Goal: Information Seeking & Learning: Understand process/instructions

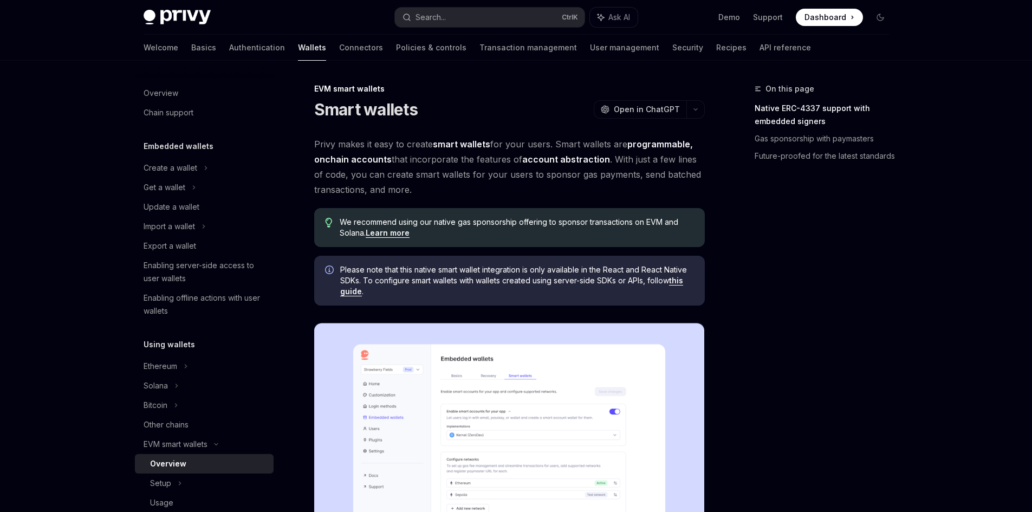
drag, startPoint x: 431, startPoint y: 159, endPoint x: 653, endPoint y: 164, distance: 222.6
click at [653, 164] on span "Privy makes it easy to create smart wallets for your users. Smart wallets are p…" at bounding box center [509, 166] width 390 height 61
click at [388, 233] on link "Learn more" at bounding box center [388, 233] width 44 height 10
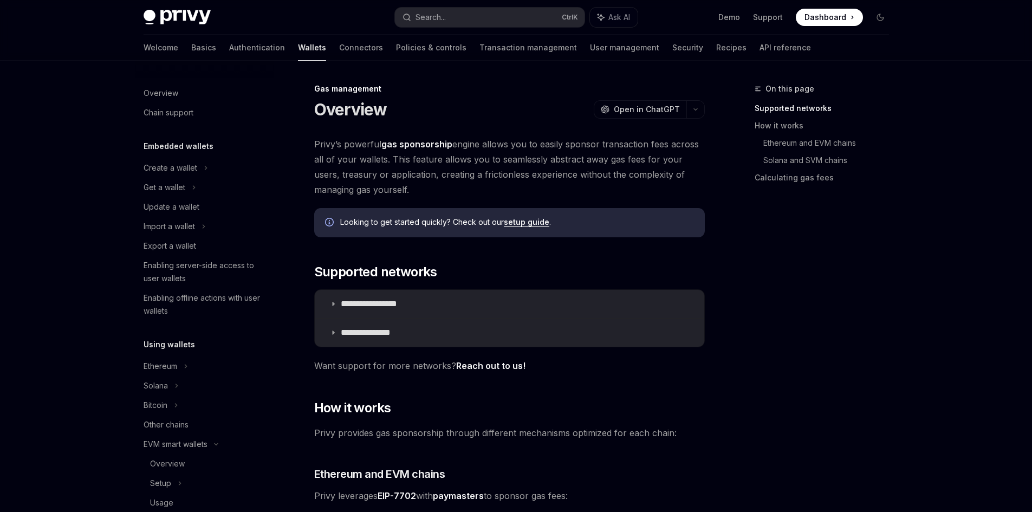
scroll to position [477, 0]
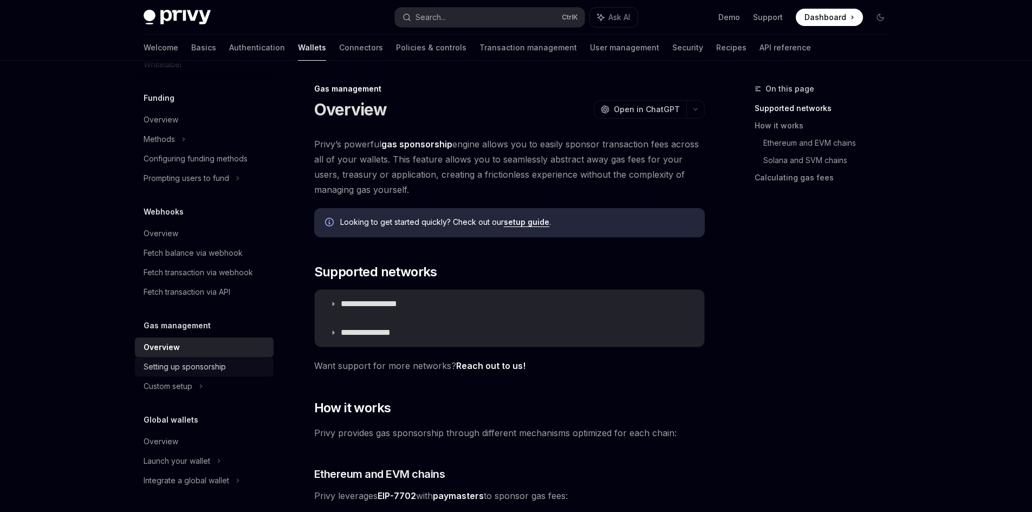
click at [171, 370] on div "Setting up sponsorship" at bounding box center [185, 366] width 82 height 13
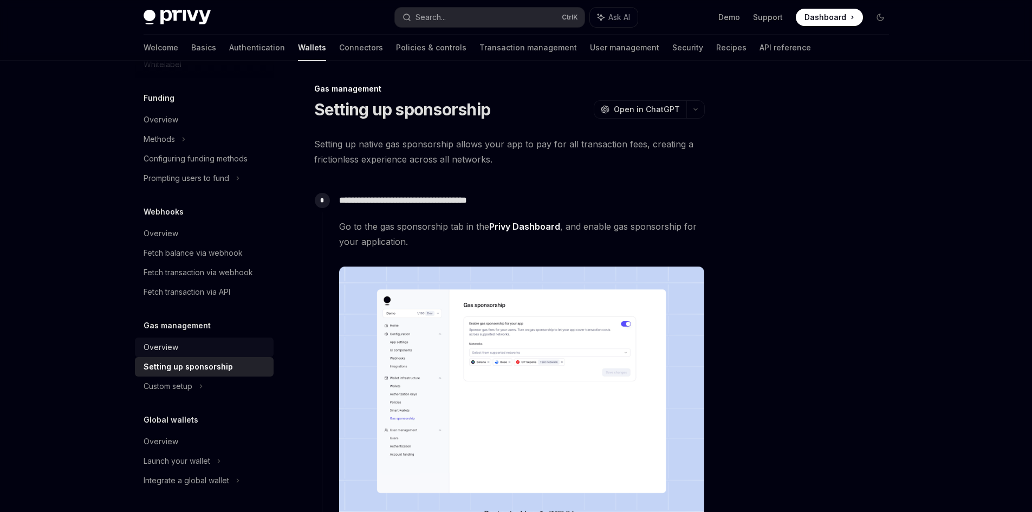
click at [188, 347] on div "Overview" at bounding box center [205, 347] width 123 height 13
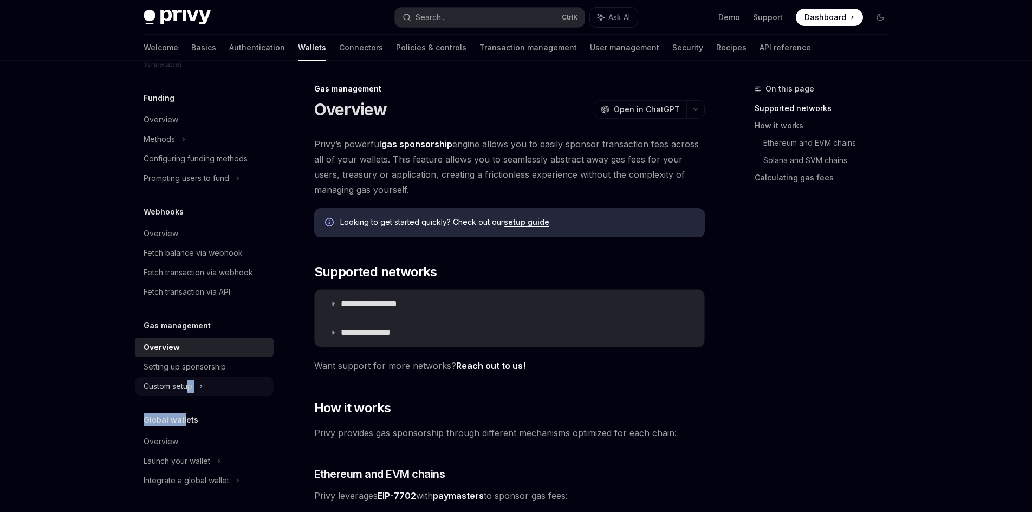
drag, startPoint x: 183, startPoint y: 399, endPoint x: 188, endPoint y: 393, distance: 8.5
click at [188, 393] on div "Overview Chain support Embedded wallets Create a wallet Get a wallet Update a w…" at bounding box center [204, 45] width 139 height 889
click at [188, 393] on div "Custom setup" at bounding box center [204, 385] width 139 height 19
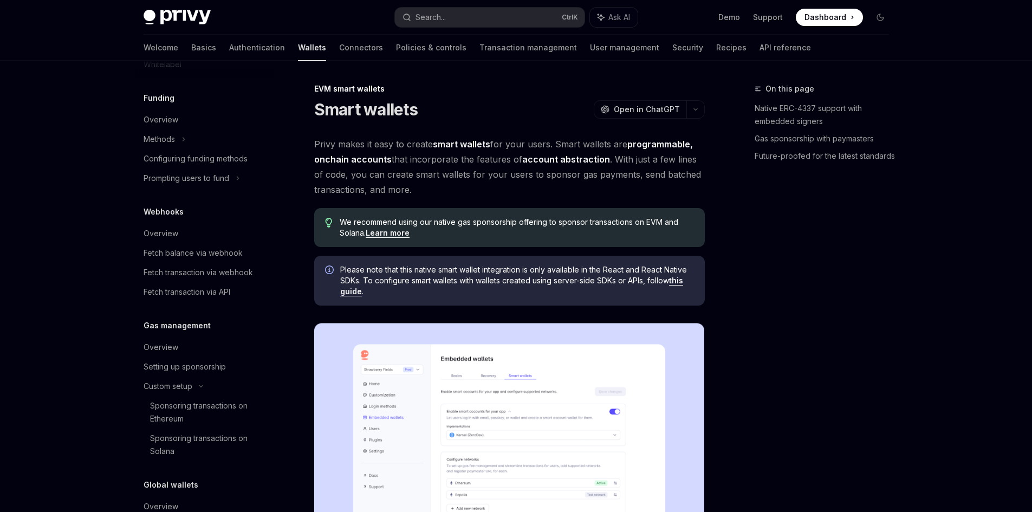
scroll to position [178, 0]
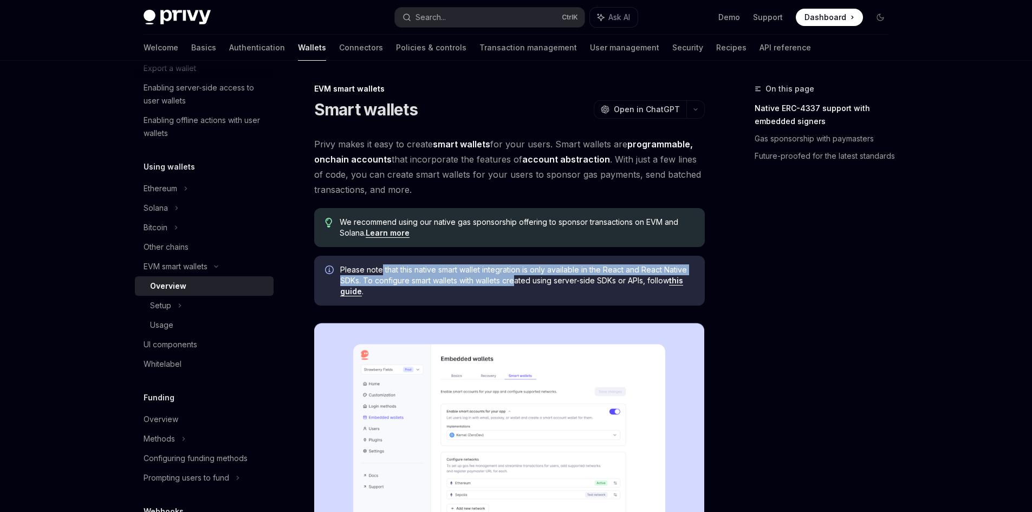
drag, startPoint x: 381, startPoint y: 274, endPoint x: 516, endPoint y: 277, distance: 135.4
click at [516, 277] on span "Please note that this native smart wallet integration is only available in the …" at bounding box center [517, 280] width 354 height 32
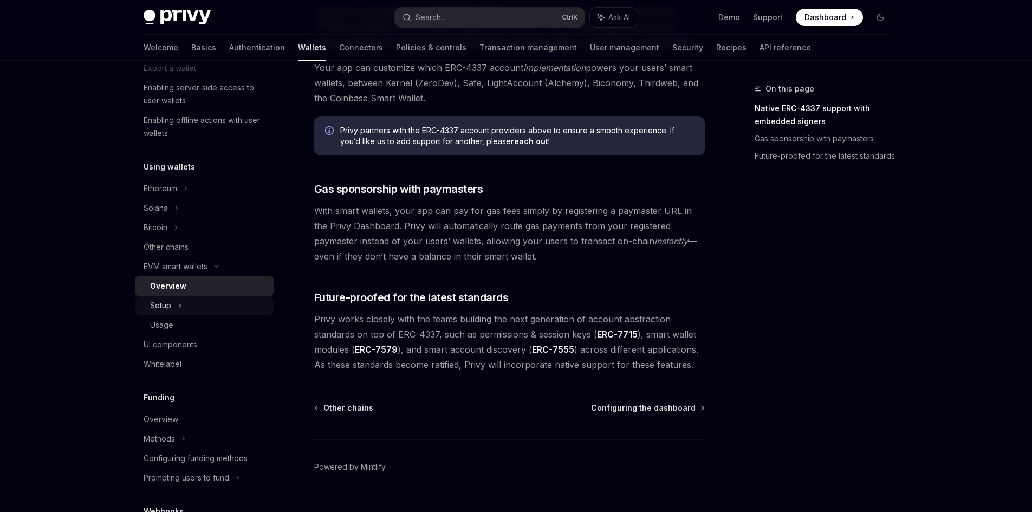
scroll to position [762, 0]
click at [226, 303] on div "Setup" at bounding box center [204, 305] width 139 height 19
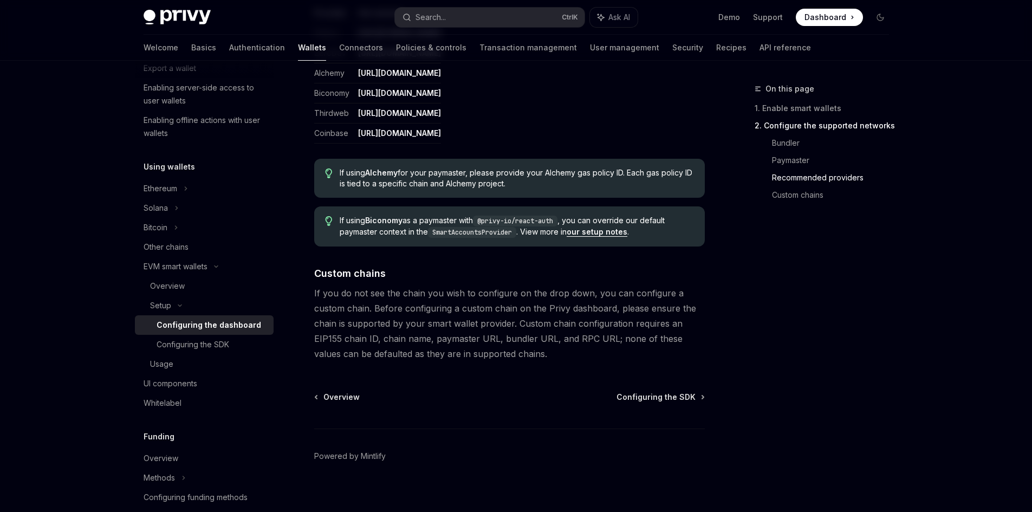
scroll to position [1407, 0]
click at [242, 342] on div "Configuring the SDK" at bounding box center [212, 344] width 110 height 13
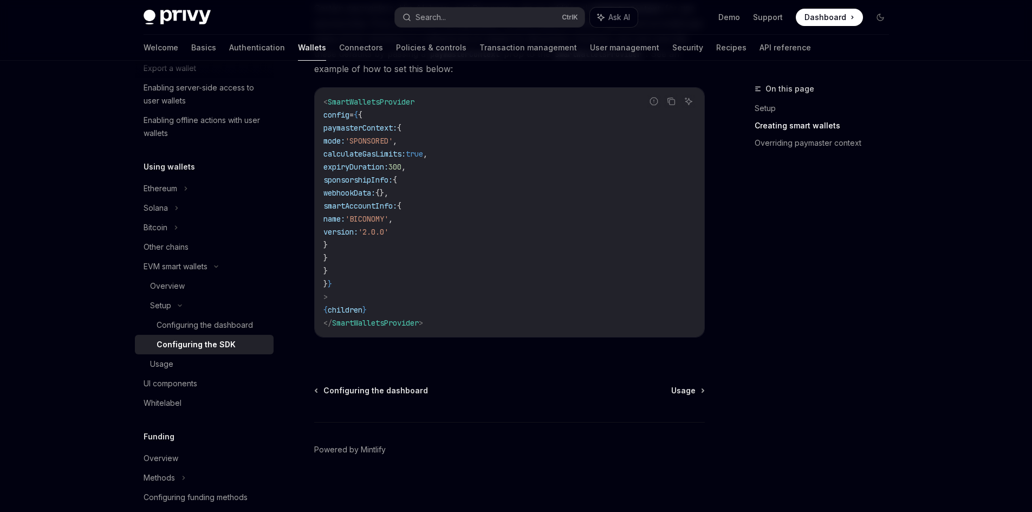
scroll to position [899, 0]
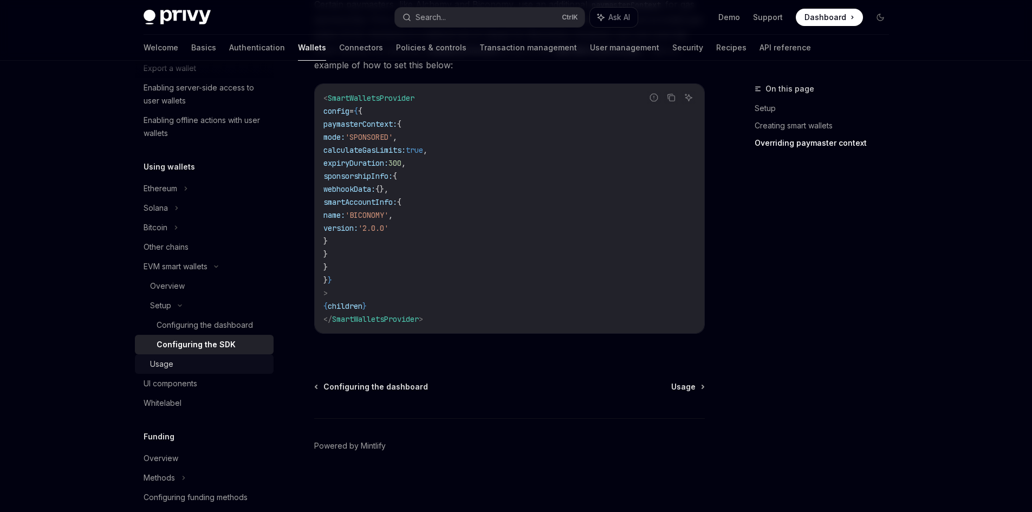
click at [199, 362] on div "Usage" at bounding box center [208, 363] width 117 height 13
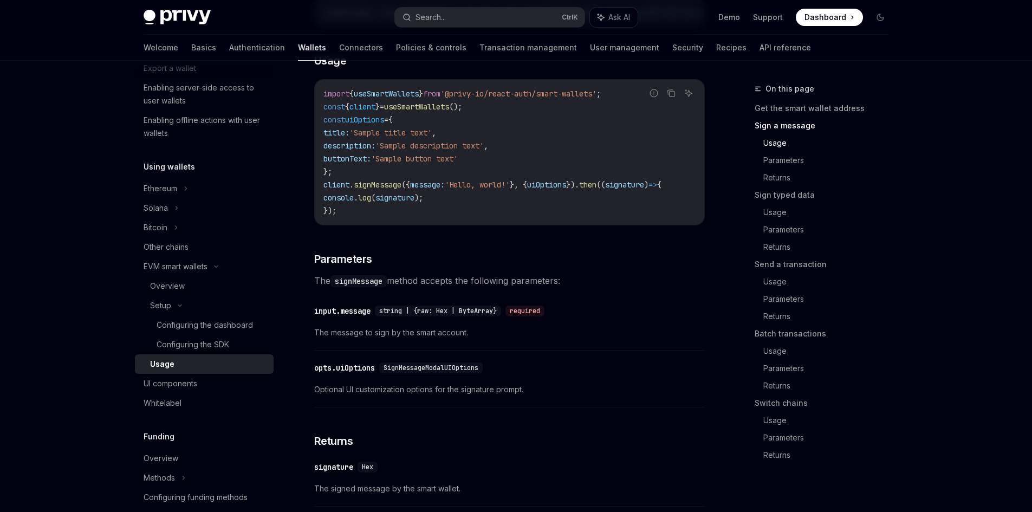
scroll to position [494, 0]
click at [207, 328] on div "Configuring the dashboard" at bounding box center [205, 324] width 96 height 13
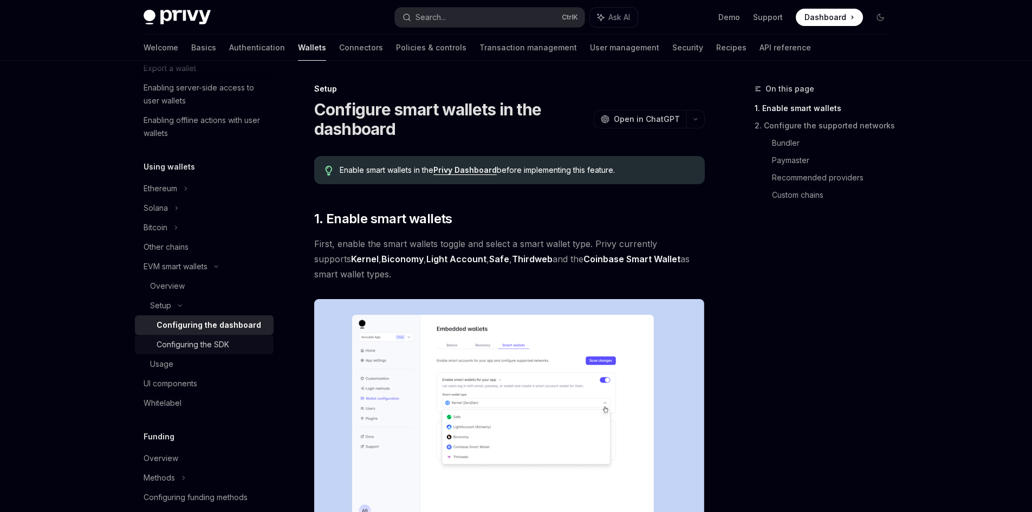
click at [210, 339] on div "Configuring the SDK" at bounding box center [193, 344] width 73 height 13
type textarea "*"
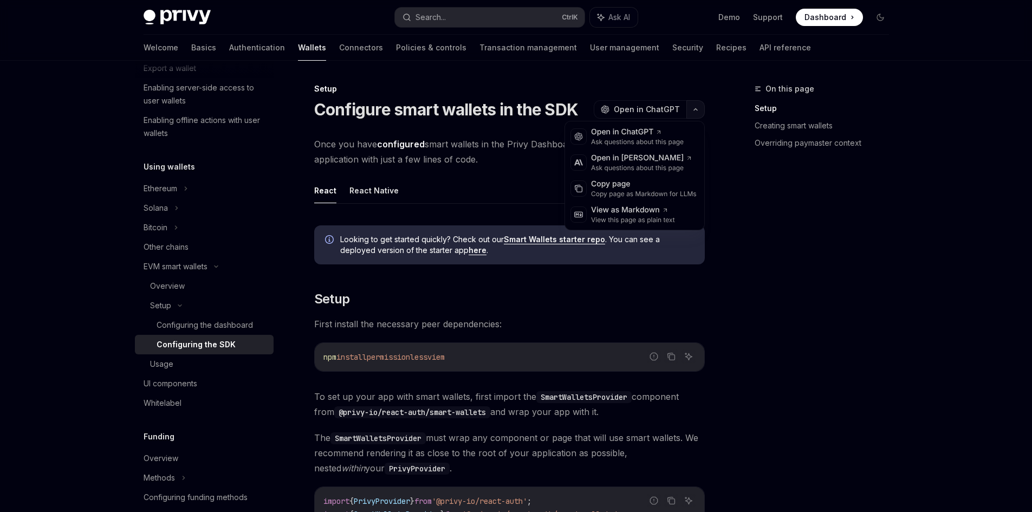
click at [693, 110] on icon "button" at bounding box center [695, 109] width 13 height 4
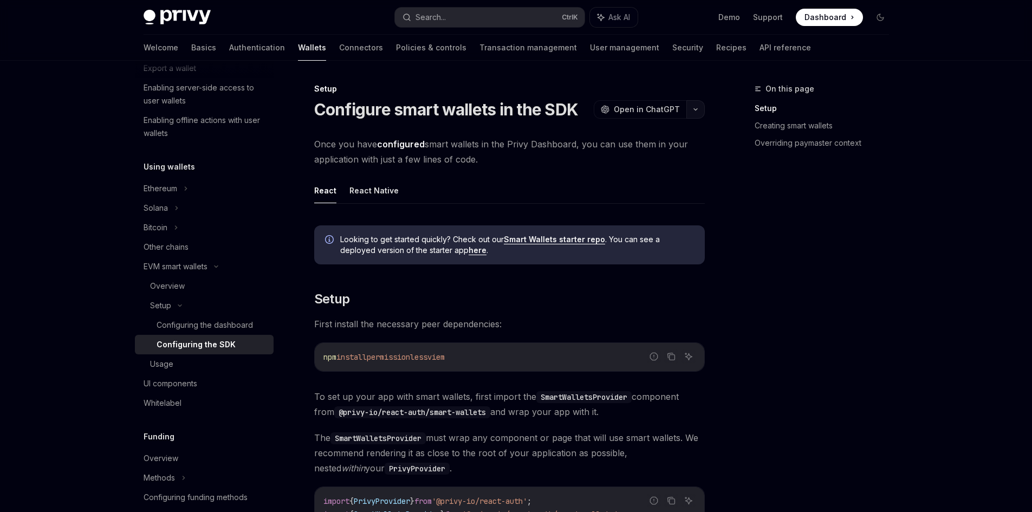
click at [693, 110] on icon "button" at bounding box center [695, 109] width 13 height 4
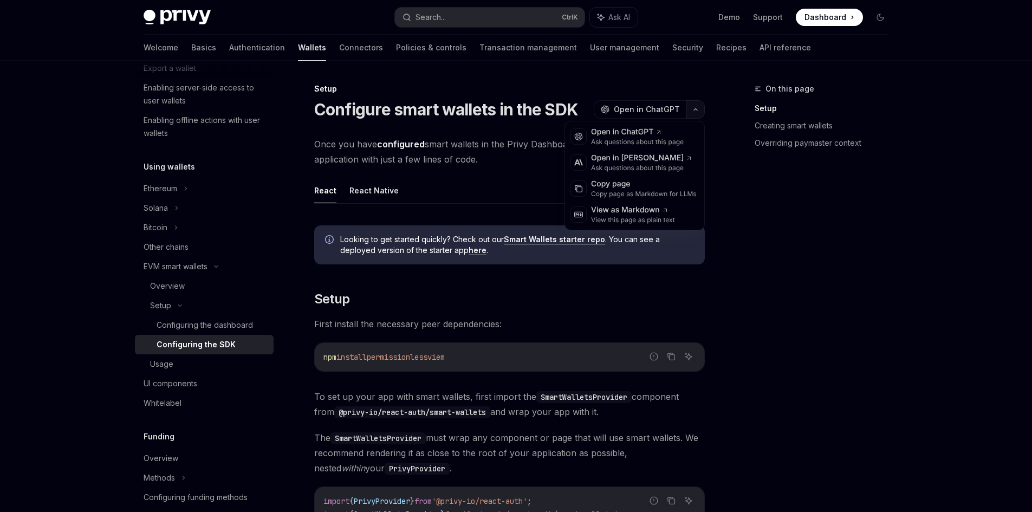
click at [695, 109] on icon "button" at bounding box center [695, 109] width 13 height 4
click at [669, 183] on div "Copy page" at bounding box center [644, 184] width 106 height 11
click at [689, 110] on icon "button" at bounding box center [695, 109] width 13 height 4
click at [630, 188] on div "Copy page" at bounding box center [644, 184] width 106 height 11
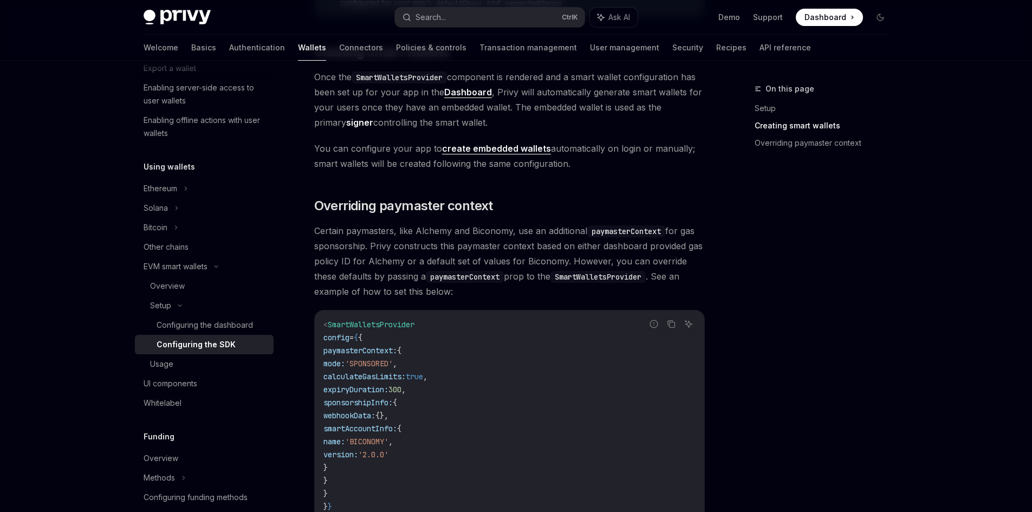
scroll to position [672, 0]
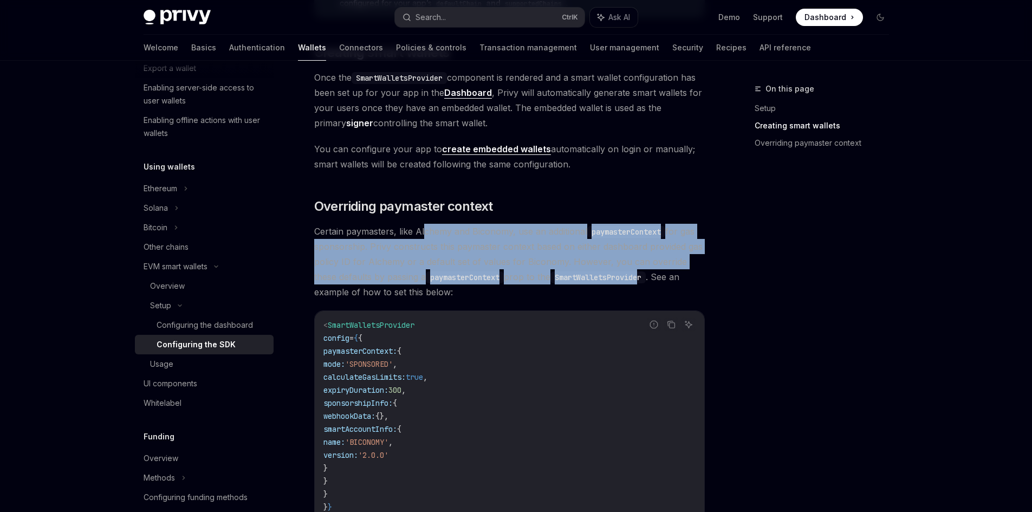
drag, startPoint x: 425, startPoint y: 230, endPoint x: 625, endPoint y: 279, distance: 205.7
click at [625, 279] on span "Certain paymasters, like Alchemy and Biconomy, use an additional paymasterConte…" at bounding box center [509, 262] width 390 height 76
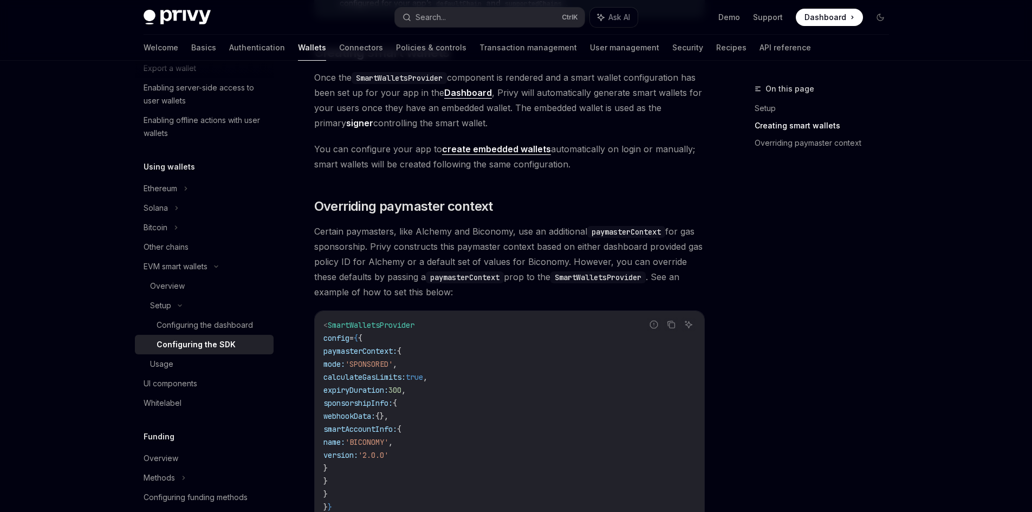
click at [704, 275] on span "Certain paymasters, like Alchemy and Biconomy, use an additional paymasterConte…" at bounding box center [509, 262] width 390 height 76
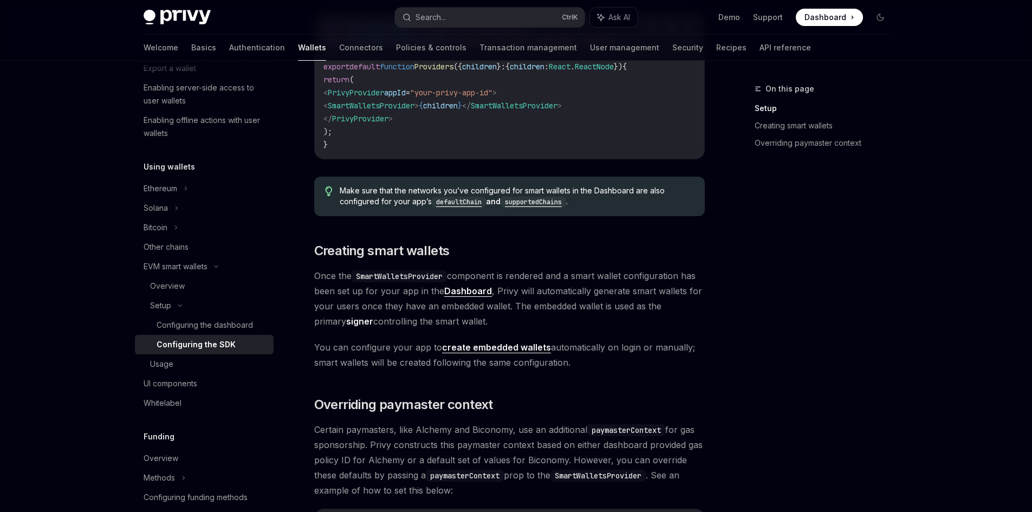
scroll to position [469, 0]
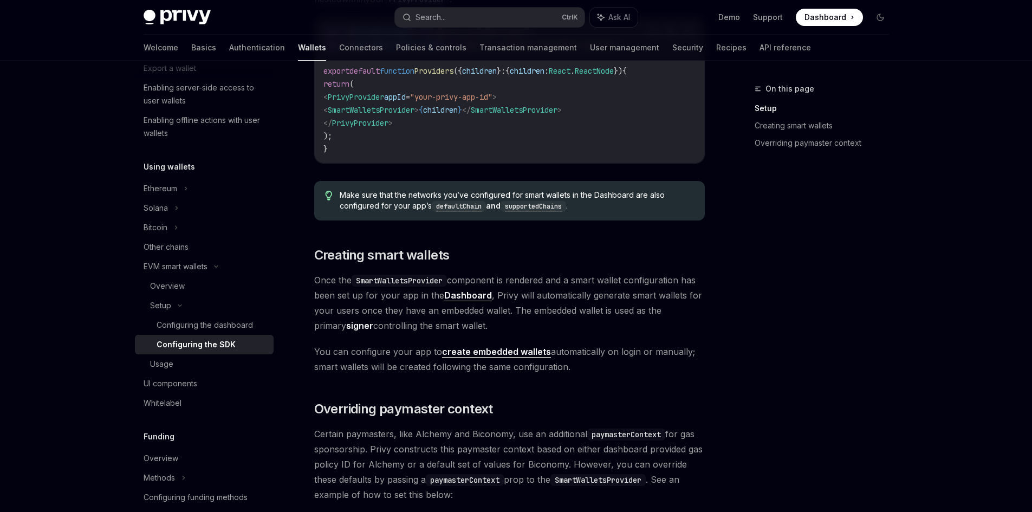
drag, startPoint x: 335, startPoint y: 279, endPoint x: 616, endPoint y: 329, distance: 285.0
click at [616, 329] on span "Once the SmartWalletsProvider component is rendered and a smart wallet configur…" at bounding box center [509, 302] width 390 height 61
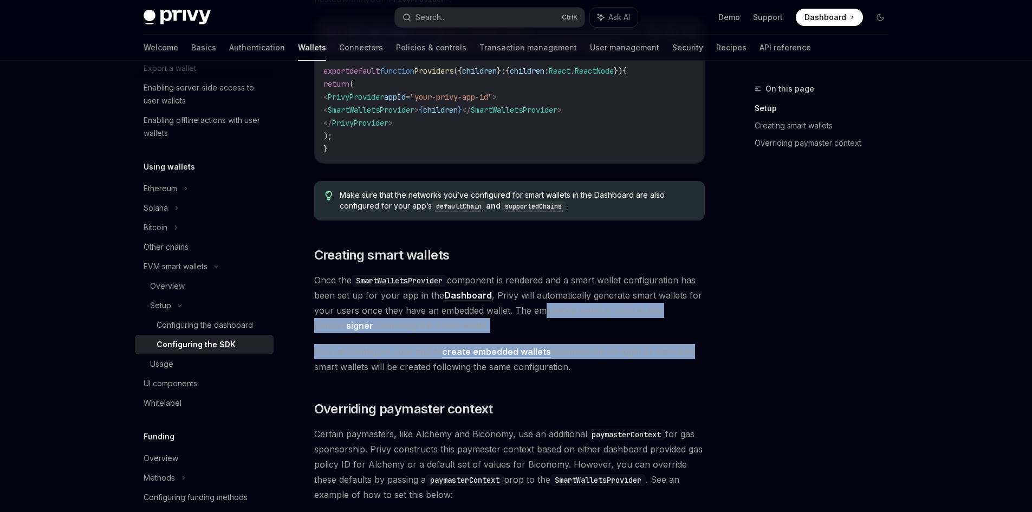
drag, startPoint x: 541, startPoint y: 313, endPoint x: 687, endPoint y: 357, distance: 152.8
click at [687, 357] on div "Looking to get started quickly? Check out our Smart Wallets starter repo . You …" at bounding box center [509, 264] width 390 height 1033
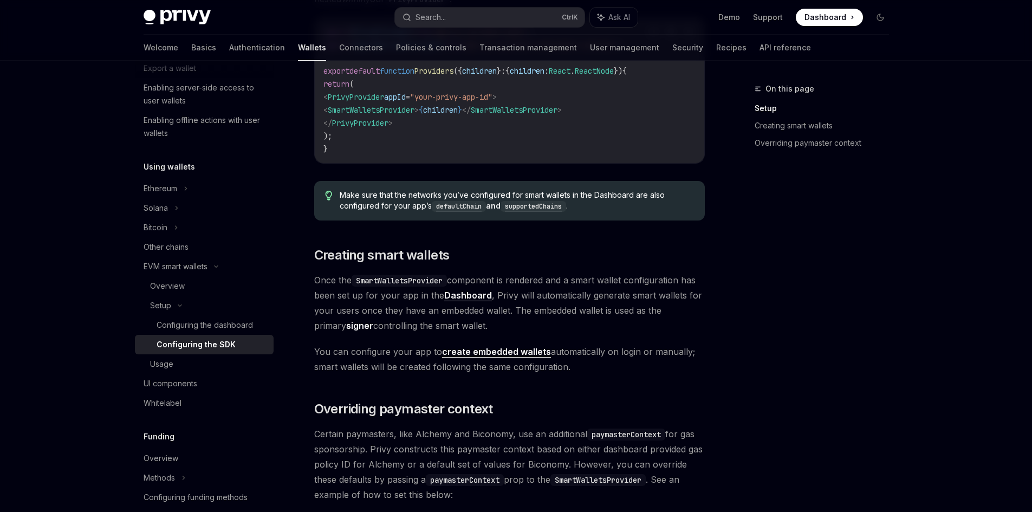
click at [731, 353] on div "On this page Setup Creating smart wallets Overriding paymaster context Setup Co…" at bounding box center [516, 267] width 763 height 1350
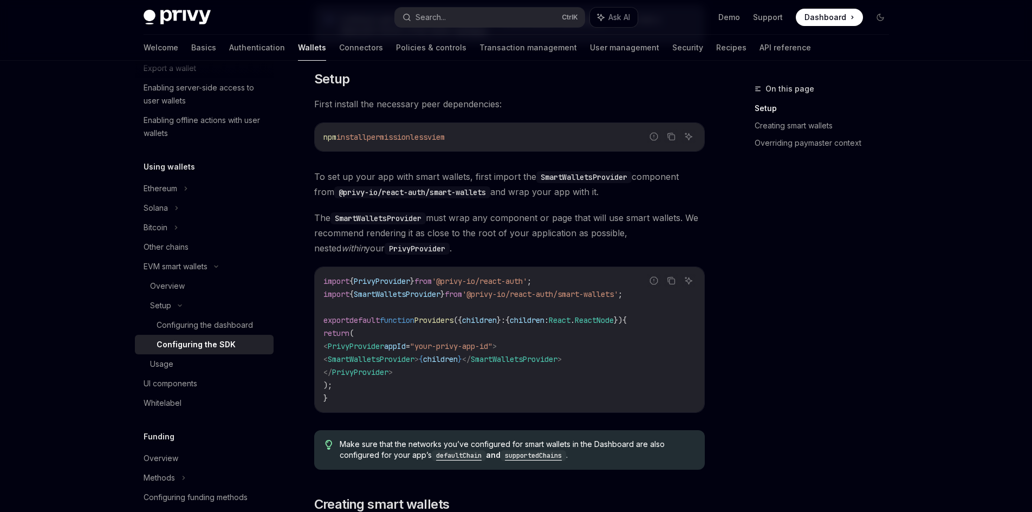
scroll to position [128, 0]
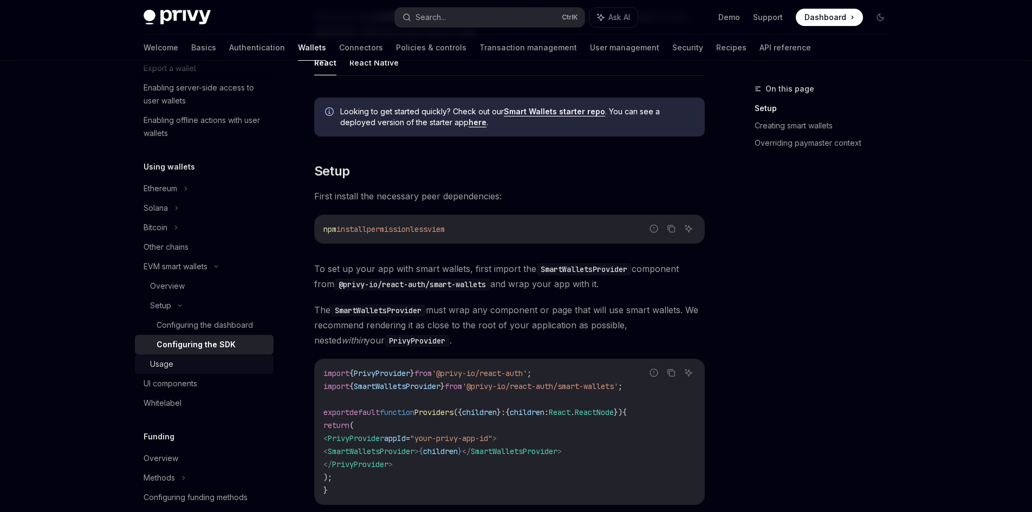
click at [202, 359] on div "Usage" at bounding box center [208, 363] width 117 height 13
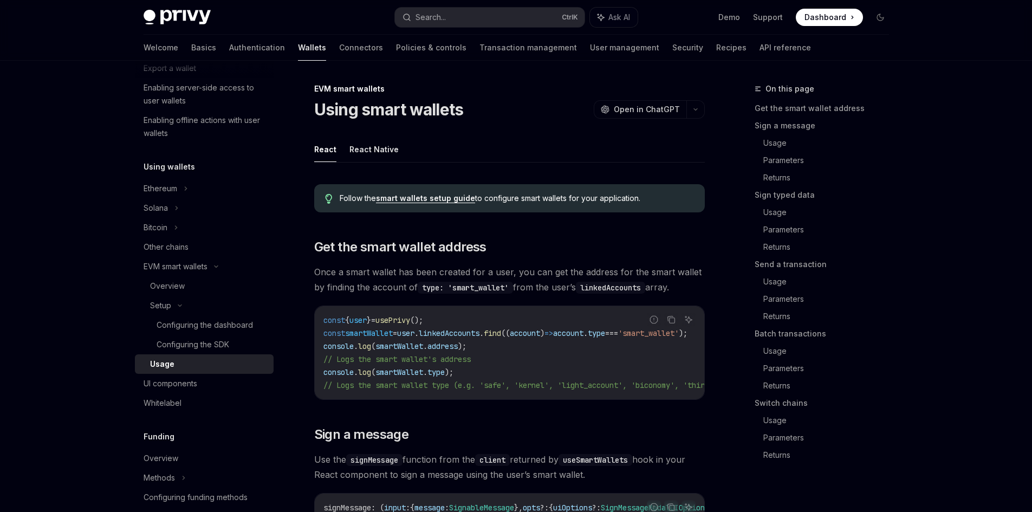
type textarea "*"
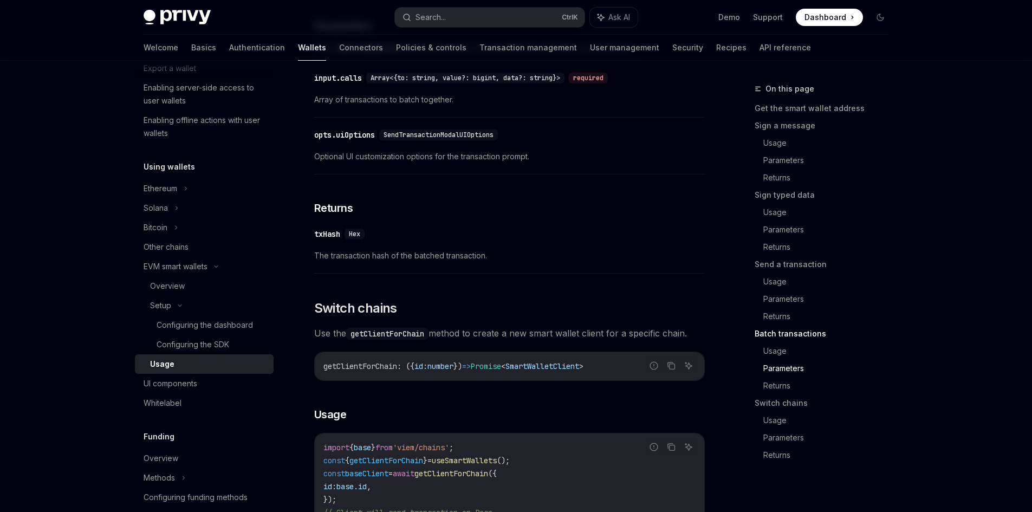
scroll to position [2794, 0]
drag, startPoint x: 493, startPoint y: 364, endPoint x: 665, endPoint y: 364, distance: 171.1
click at [665, 340] on span "Use the getClientForChain method to create a new smart wallet client for a spec…" at bounding box center [509, 332] width 390 height 15
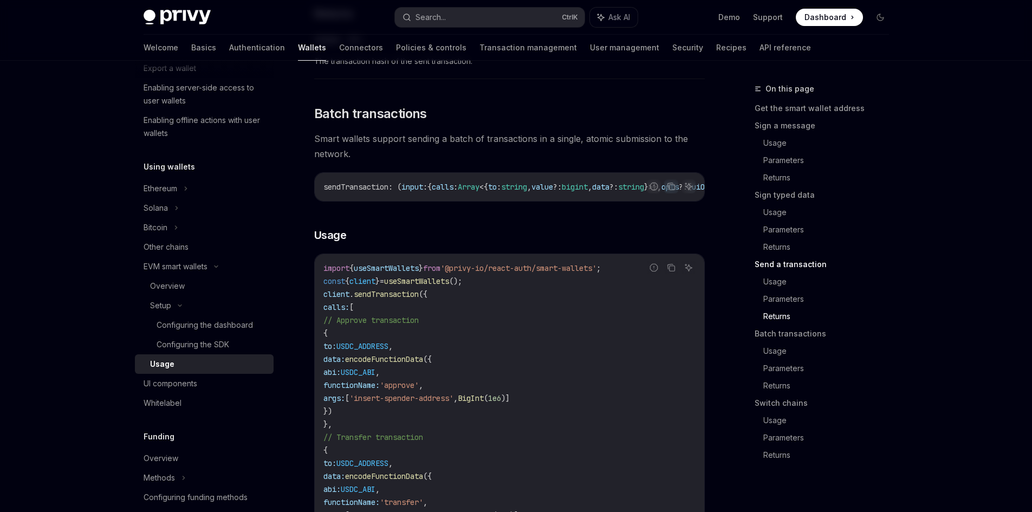
scroll to position [2008, 0]
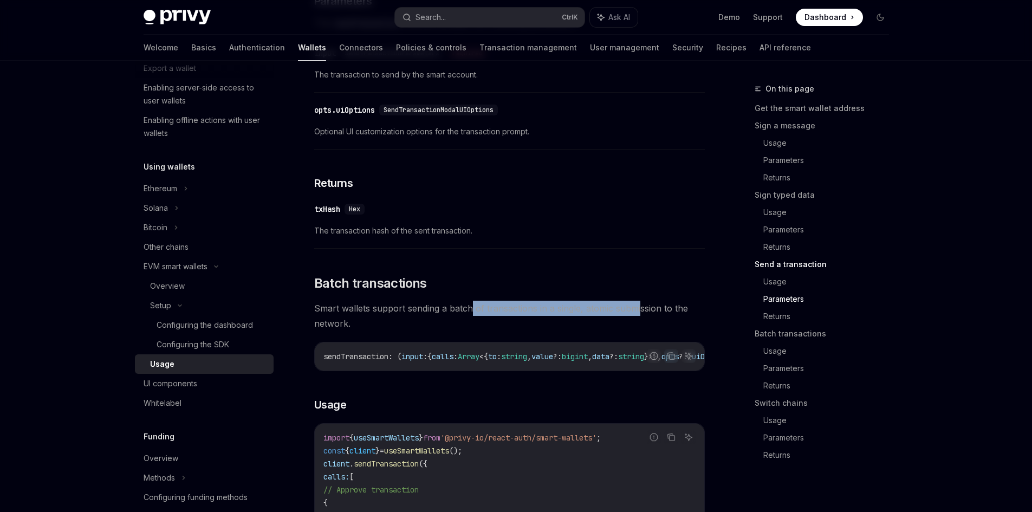
drag, startPoint x: 471, startPoint y: 330, endPoint x: 640, endPoint y: 327, distance: 169.5
click at [640, 327] on span "Smart wallets support sending a batch of transactions in a single, atomic submi…" at bounding box center [509, 316] width 390 height 30
click at [641, 292] on h2 "​ Batch transactions" at bounding box center [509, 283] width 390 height 17
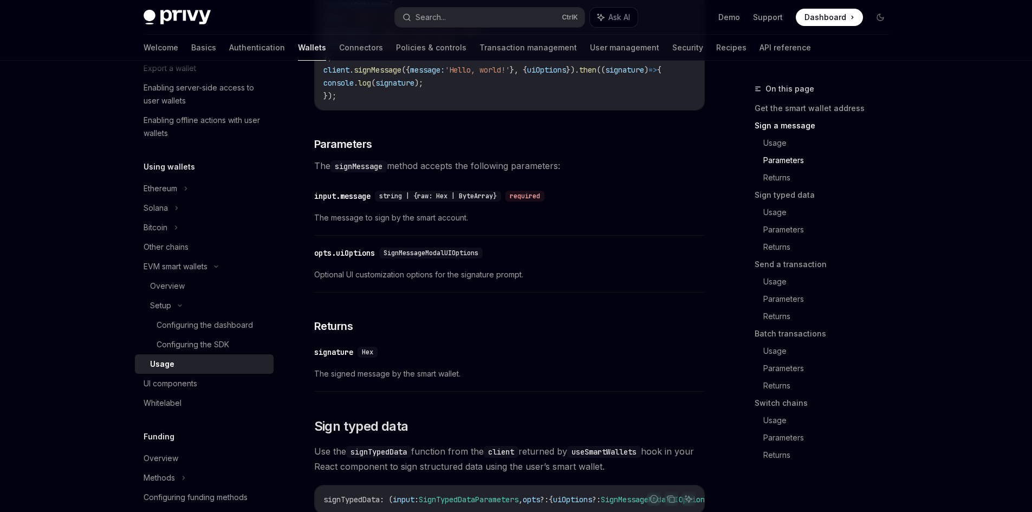
scroll to position [556, 0]
